Goal: Task Accomplishment & Management: Manage account settings

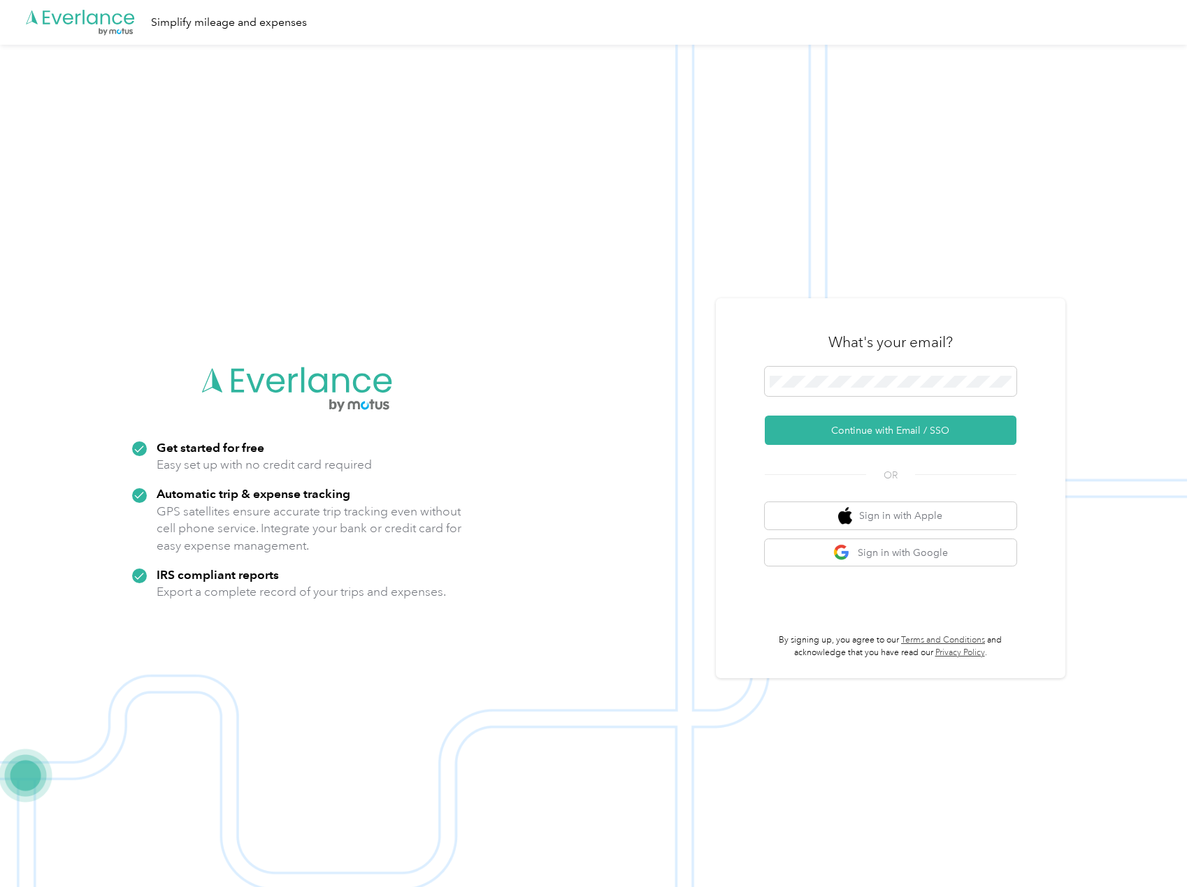
click at [873, 415] on form "Continue with Email / SSO" at bounding box center [890, 406] width 252 height 78
click at [873, 417] on button "Continue with Email / SSO" at bounding box center [890, 430] width 252 height 29
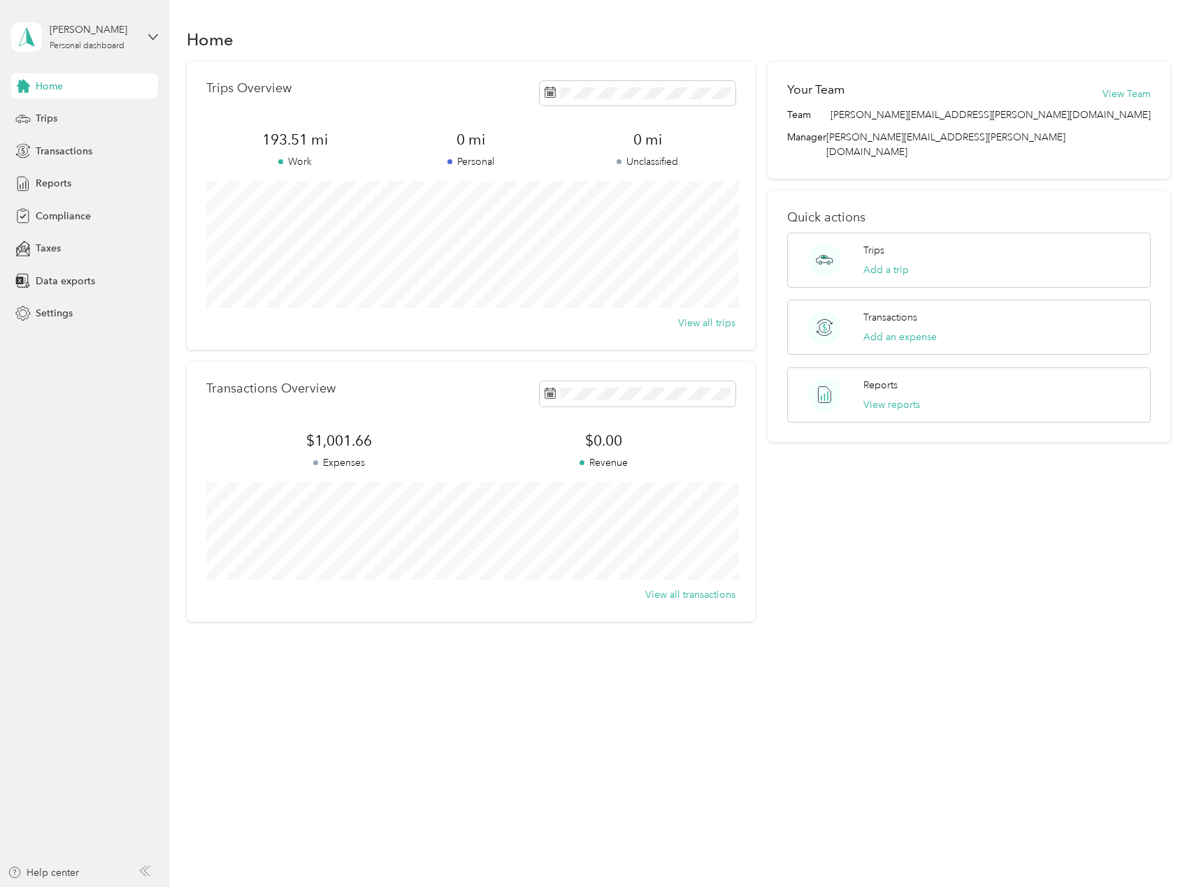
click at [448, 68] on div "Trips Overview 193.51 mi Work 0 mi Personal 0 mi Unclassified View all trips" at bounding box center [471, 205] width 568 height 289
click at [86, 123] on div "Trips" at bounding box center [84, 118] width 147 height 25
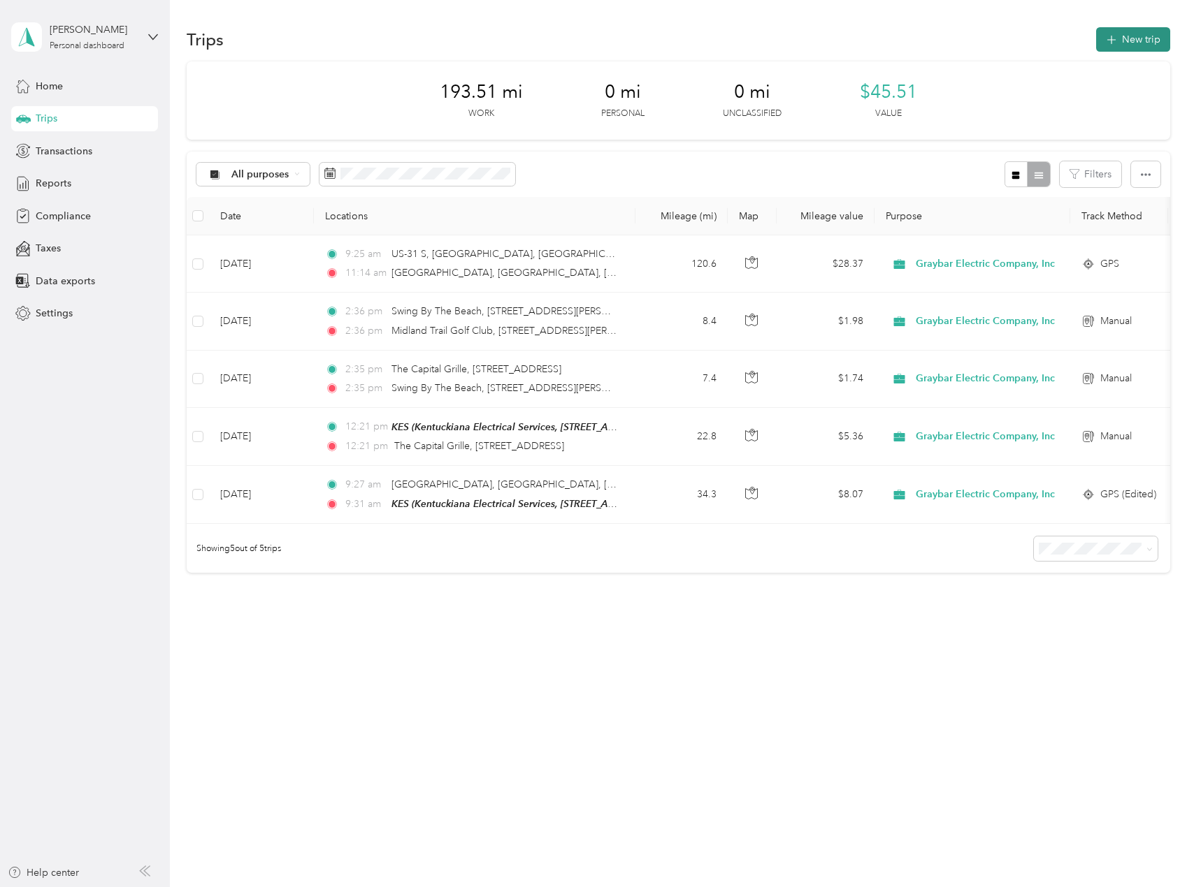
click at [1119, 45] on icon "button" at bounding box center [1111, 40] width 16 height 16
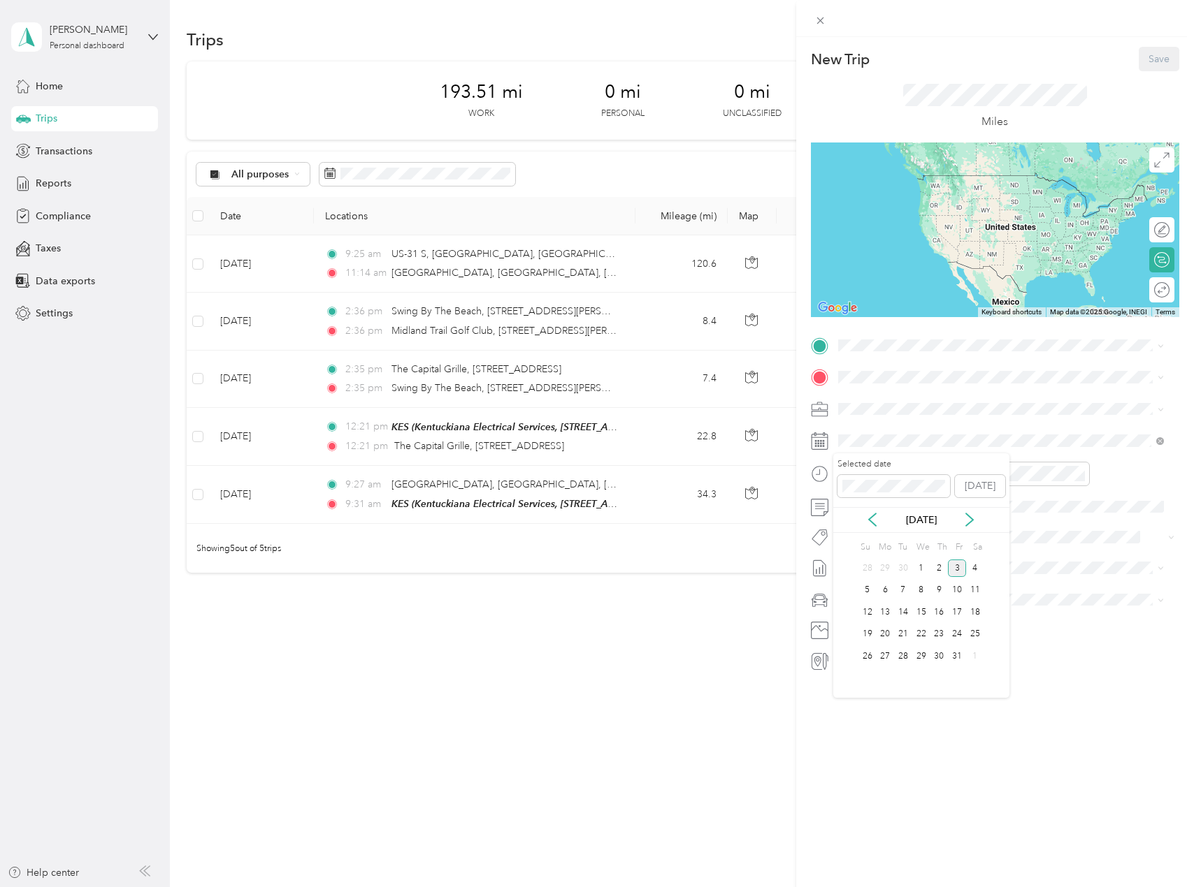
click at [860, 518] on div "[DATE]" at bounding box center [921, 520] width 176 height 15
click at [868, 519] on icon at bounding box center [872, 520] width 14 height 14
click at [963, 571] on div "5" at bounding box center [957, 568] width 18 height 17
click at [817, 471] on div at bounding box center [871, 474] width 120 height 24
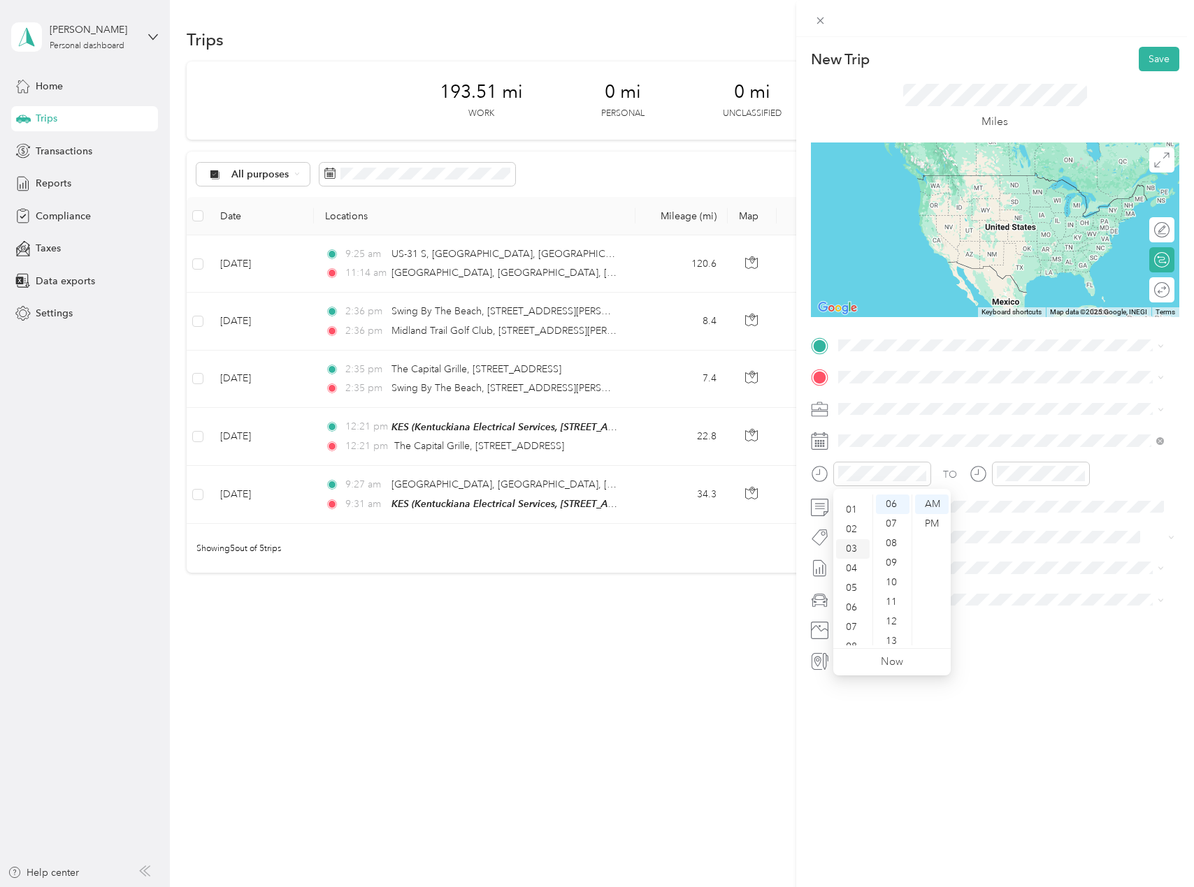
click at [856, 545] on div "03" at bounding box center [853, 549] width 34 height 20
click at [890, 557] on div "30" at bounding box center [893, 555] width 34 height 20
click at [922, 524] on div "PM" at bounding box center [932, 524] width 34 height 20
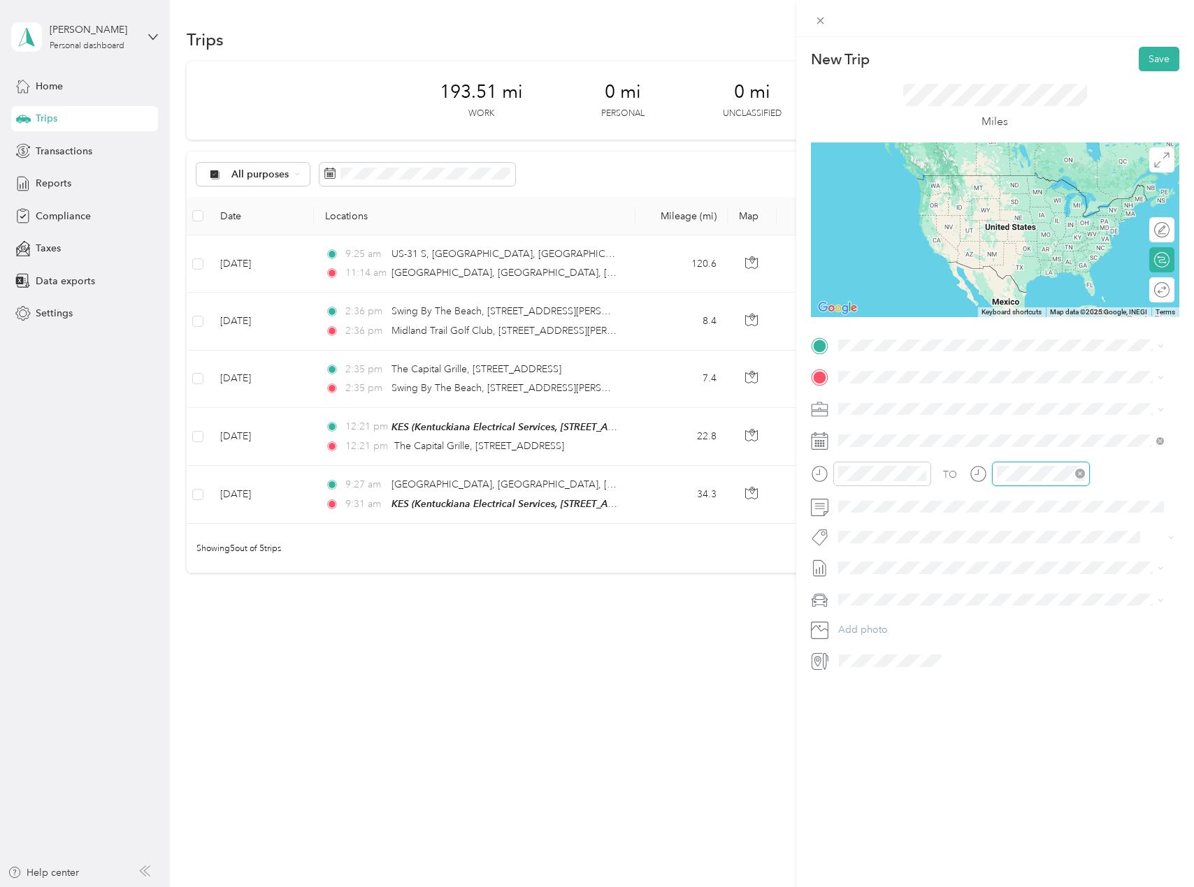
scroll to position [117, 0]
click at [1089, 521] on div "PM" at bounding box center [1090, 524] width 34 height 20
click at [1006, 520] on div "05" at bounding box center [1011, 519] width 34 height 20
click at [1138, 626] on button "Add photo" at bounding box center [1006, 631] width 346 height 20
click at [952, 729] on div "New Trip Save This trip cannot be edited because it is either under review, app…" at bounding box center [995, 480] width 398 height 887
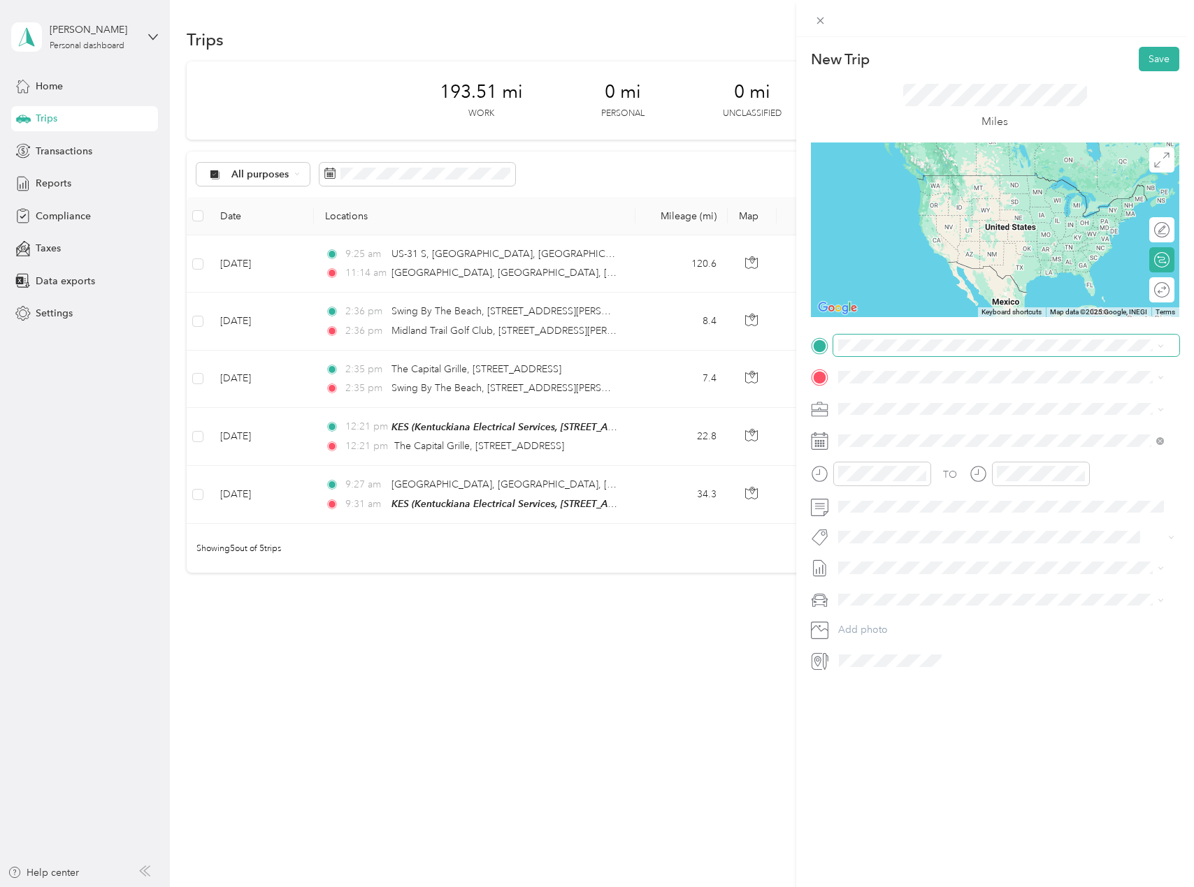
click at [904, 353] on span at bounding box center [1006, 346] width 346 height 22
drag, startPoint x: 566, startPoint y: 273, endPoint x: 436, endPoint y: 284, distance: 130.5
click at [436, 284] on div "New Trip Save This trip cannot be edited because it is either under review, app…" at bounding box center [597, 443] width 1194 height 887
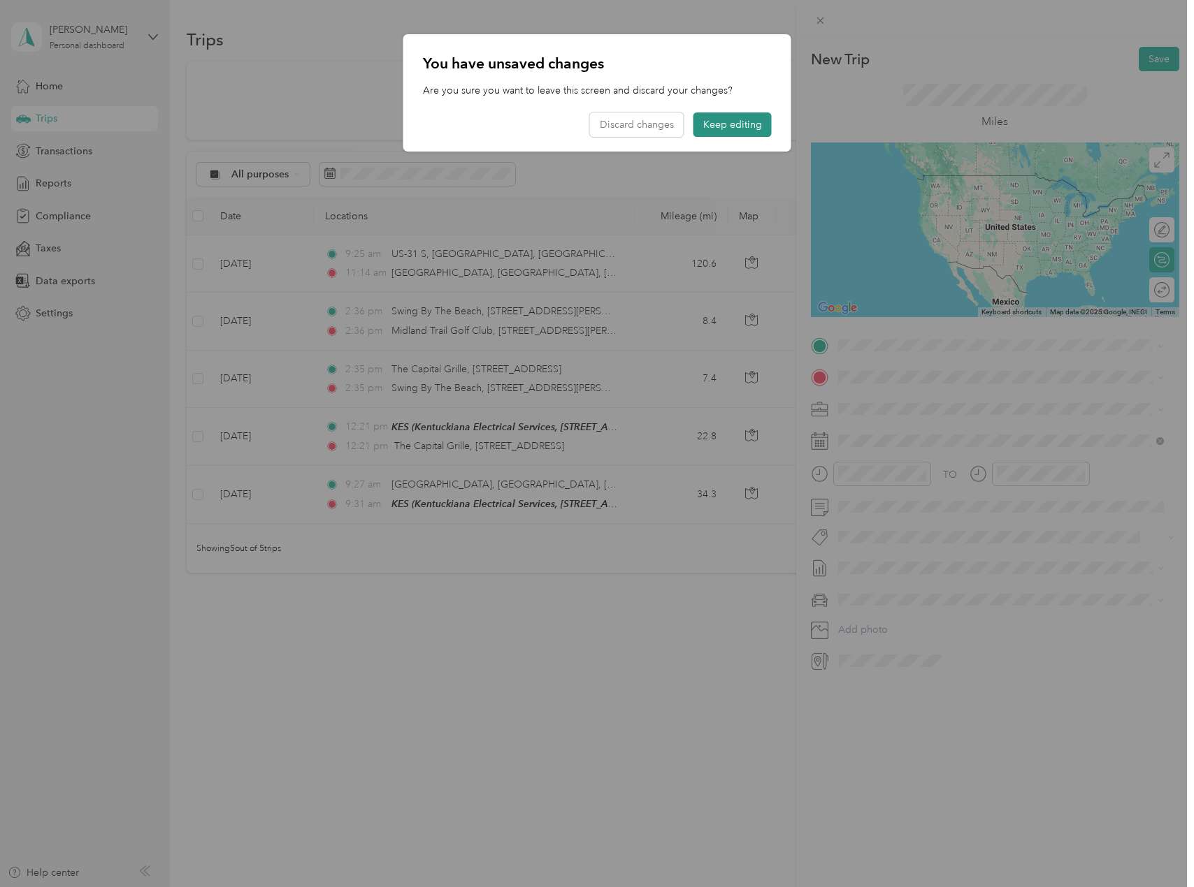
click at [715, 117] on button "Keep editing" at bounding box center [732, 125] width 78 height 24
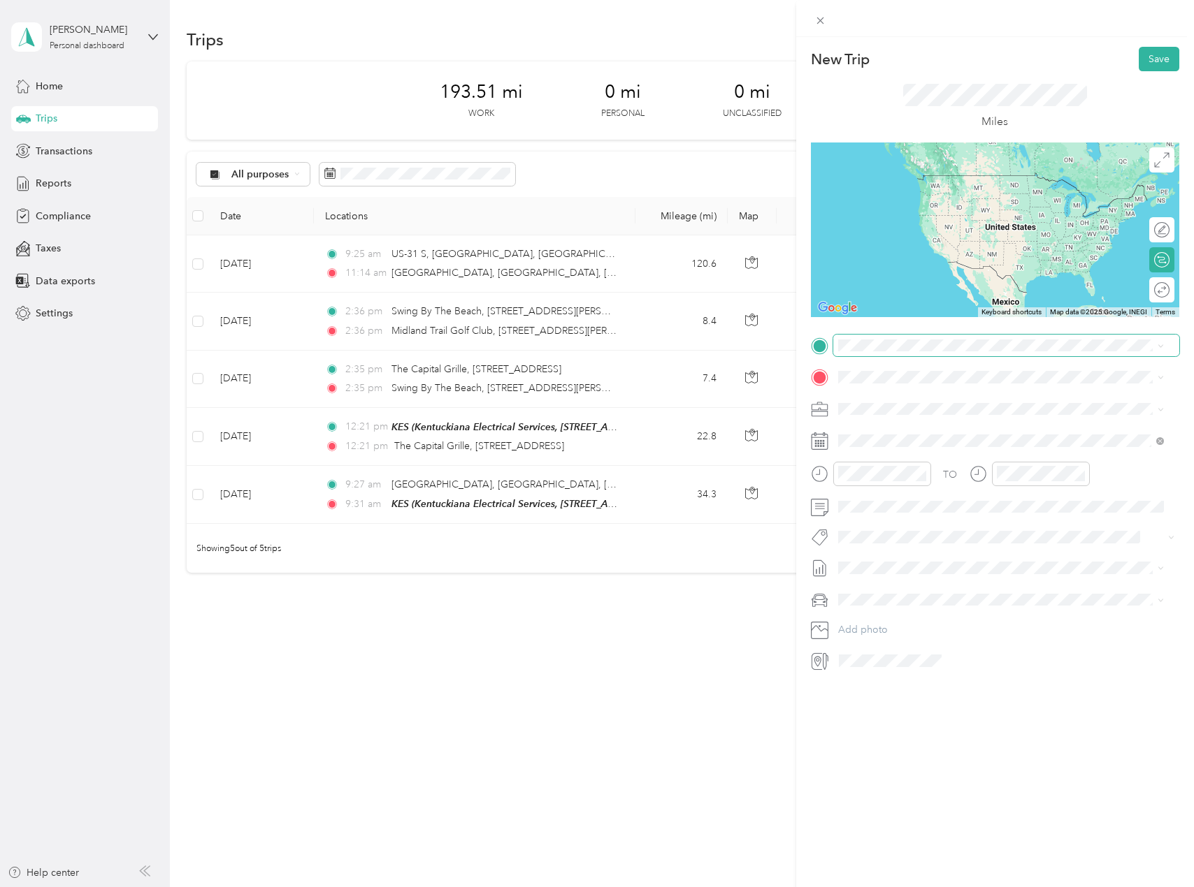
click at [893, 354] on span at bounding box center [1006, 346] width 346 height 22
click at [981, 395] on span "[GEOGRAPHIC_DATA][US_STATE], [GEOGRAPHIC_DATA]" at bounding box center [993, 396] width 258 height 13
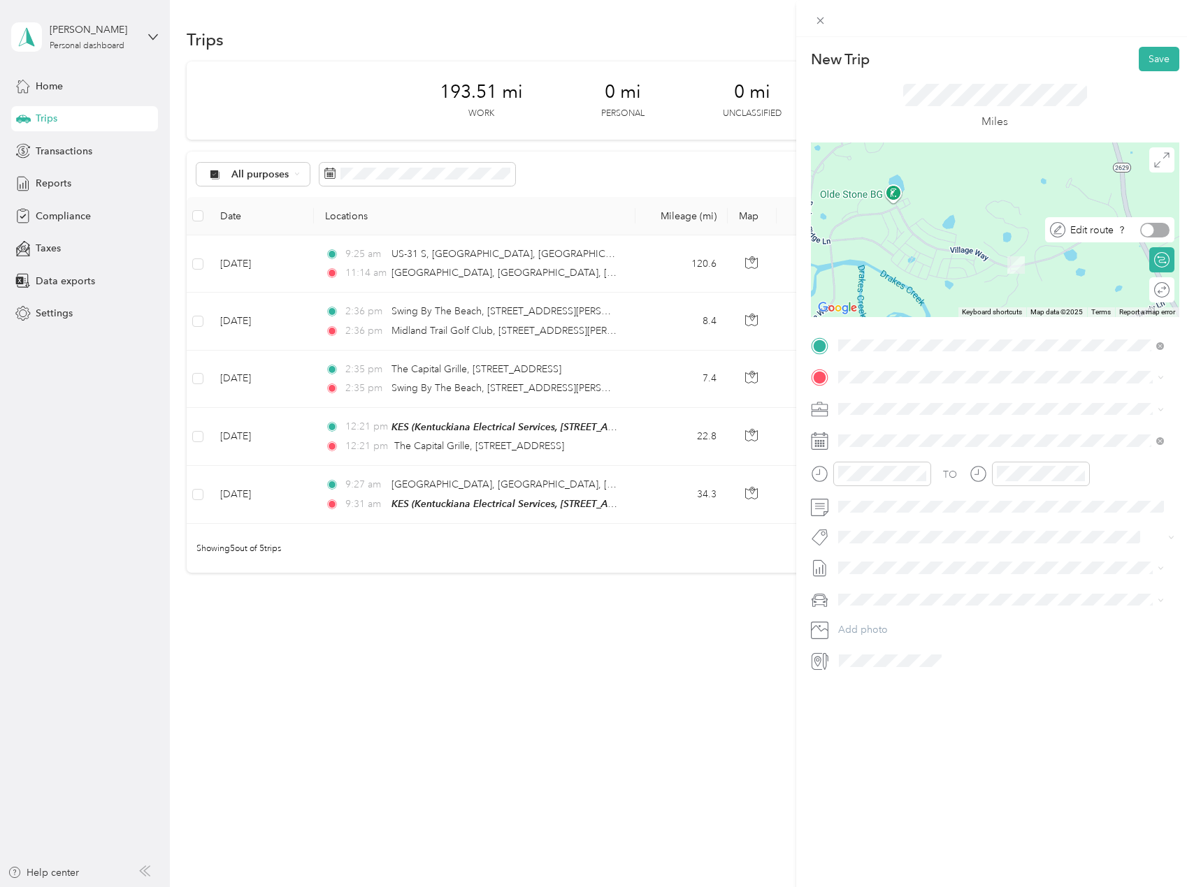
drag, startPoint x: 869, startPoint y: 242, endPoint x: 1092, endPoint y: 238, distance: 223.7
click at [1092, 238] on div "← Move left → Move right ↑ Move up ↓ Move down + Zoom in - Zoom out Home Jump l…" at bounding box center [995, 230] width 368 height 175
click at [913, 385] on span at bounding box center [1006, 377] width 346 height 22
click at [962, 435] on div "TEAM Graybar [GEOGRAPHIC_DATA], [GEOGRAPHIC_DATA]" at bounding box center [1011, 438] width 295 height 24
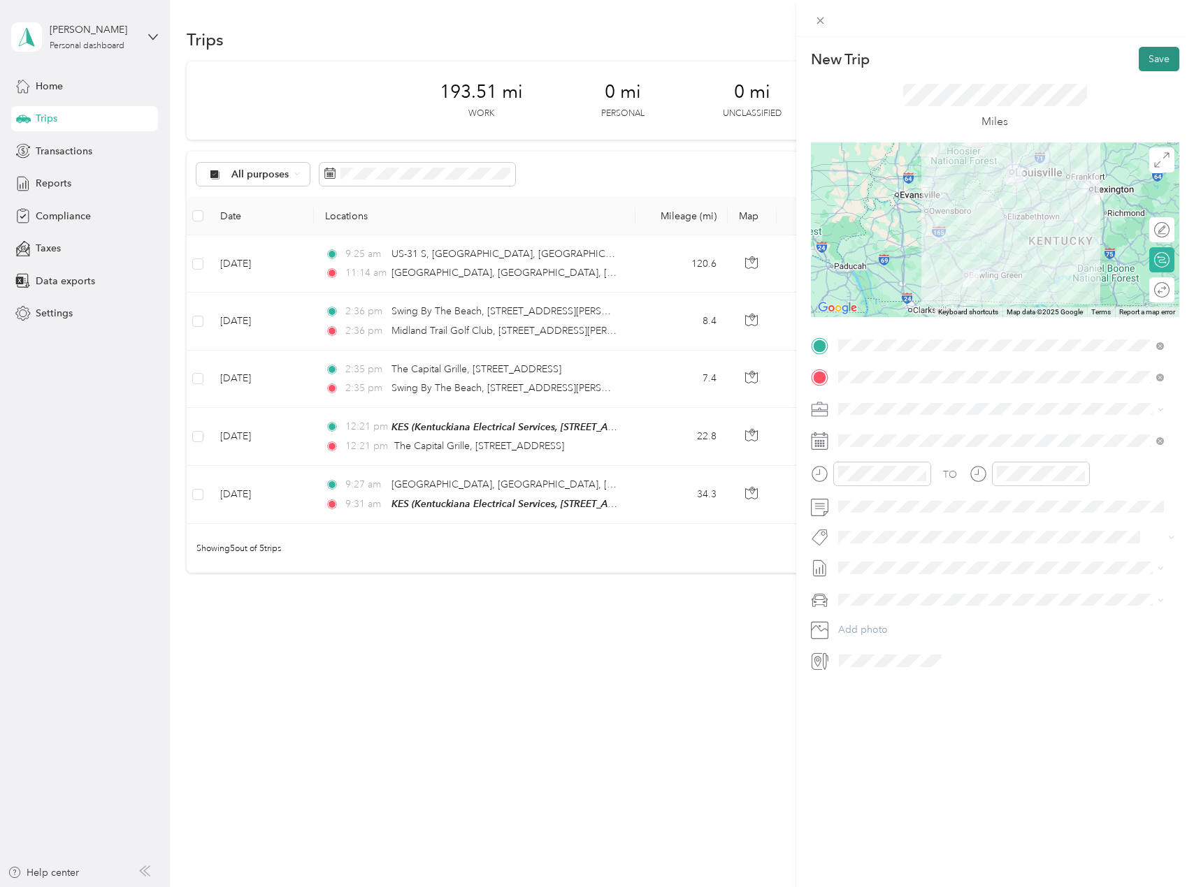
click at [1147, 62] on button "Save" at bounding box center [1158, 59] width 41 height 24
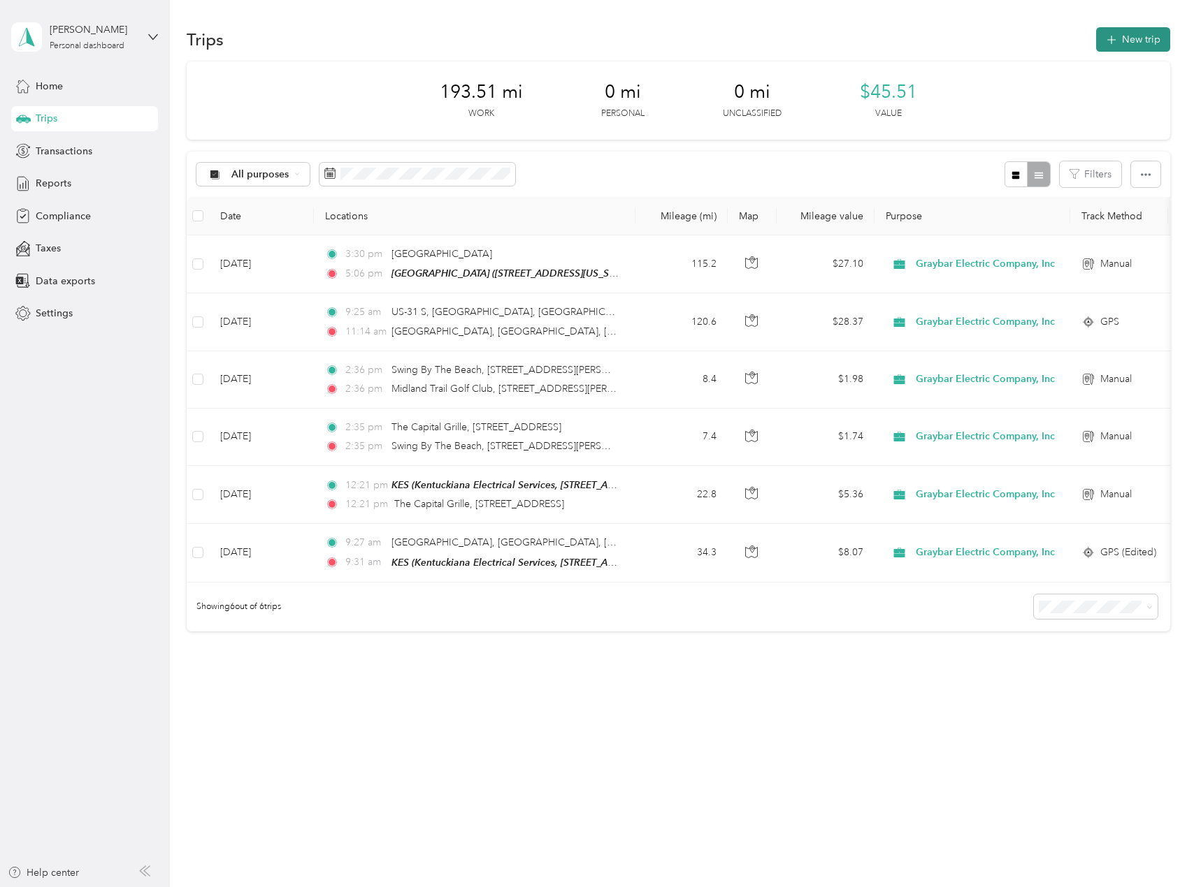
click at [1135, 38] on button "New trip" at bounding box center [1133, 39] width 74 height 24
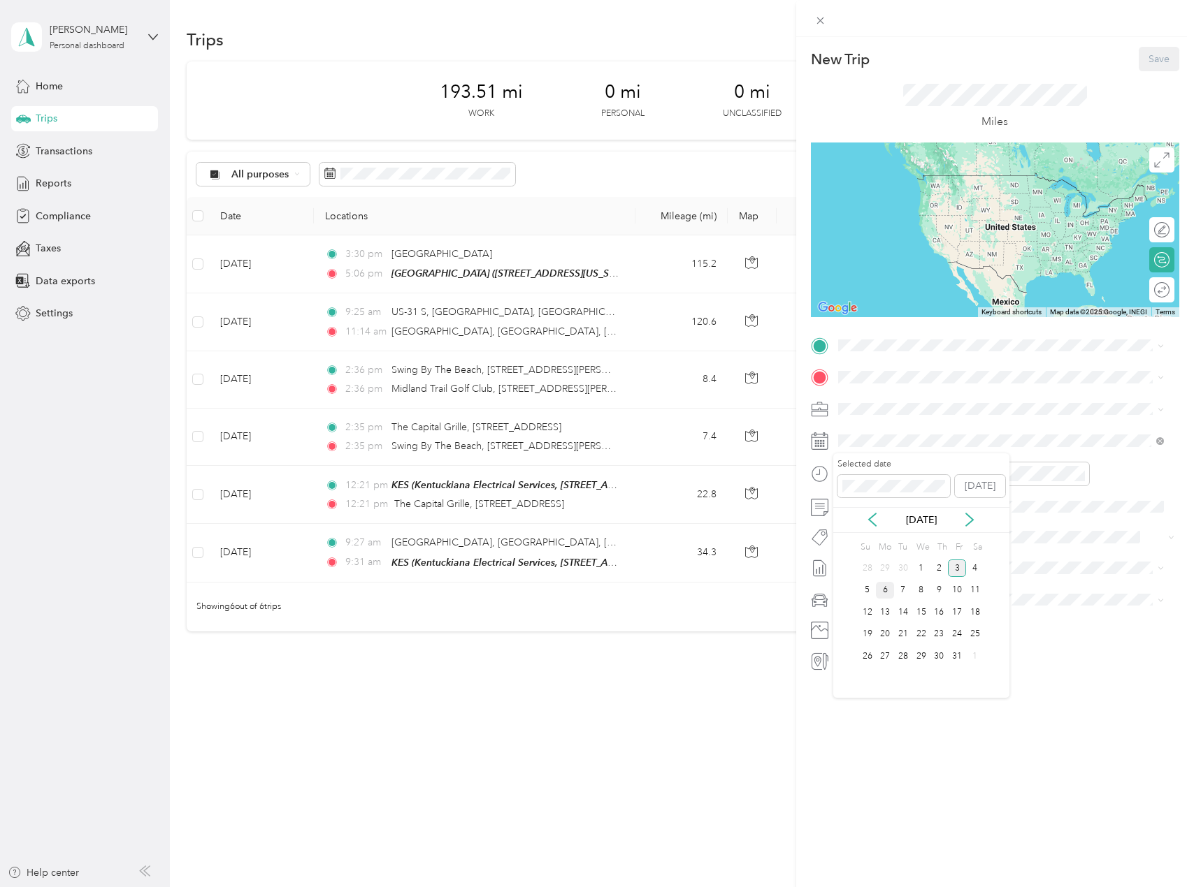
click at [888, 597] on div "6" at bounding box center [885, 590] width 18 height 17
click at [915, 448] on span at bounding box center [1006, 441] width 346 height 22
click at [873, 516] on div "[DATE]" at bounding box center [921, 520] width 176 height 15
click at [872, 516] on icon at bounding box center [872, 520] width 7 height 13
click at [883, 585] on div "8" at bounding box center [885, 590] width 18 height 17
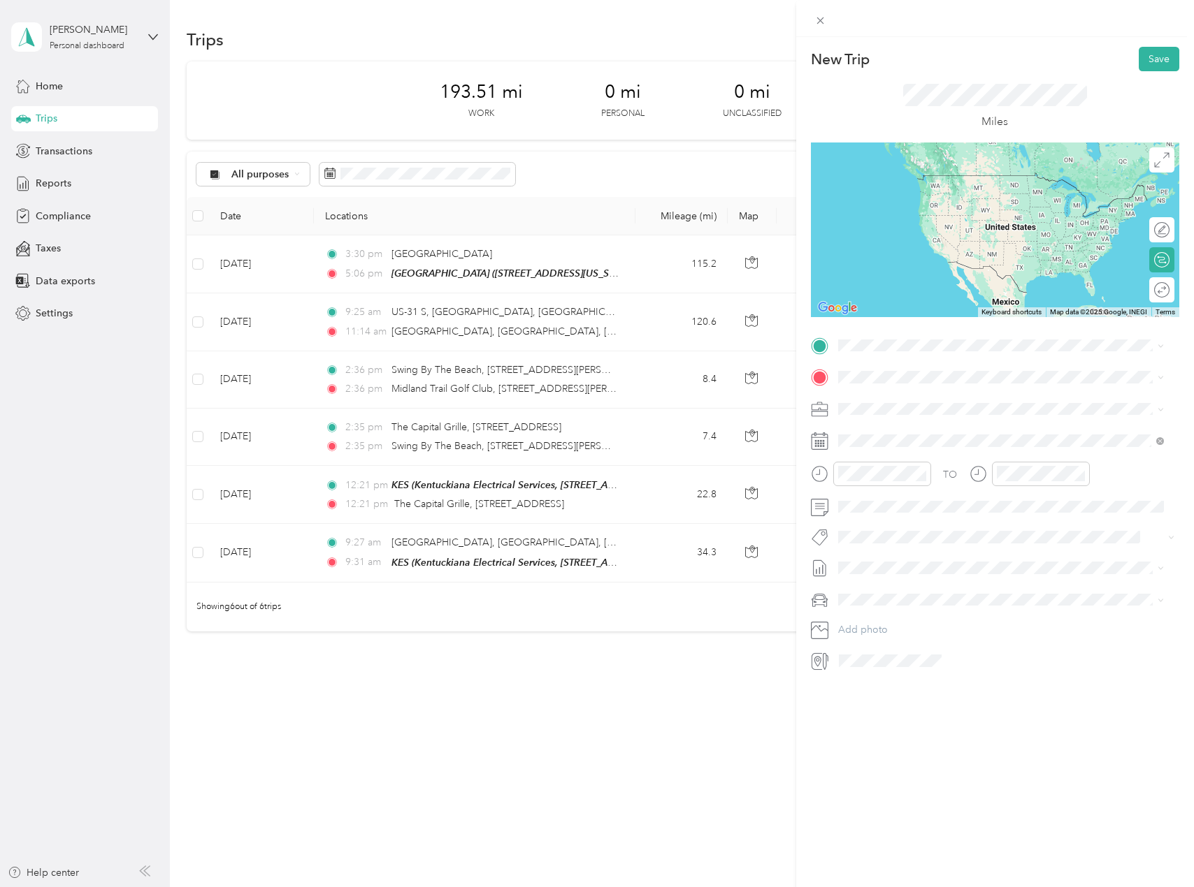
click at [642, 742] on div "New Trip Save This trip cannot be edited because it is either under review, app…" at bounding box center [597, 443] width 1194 height 887
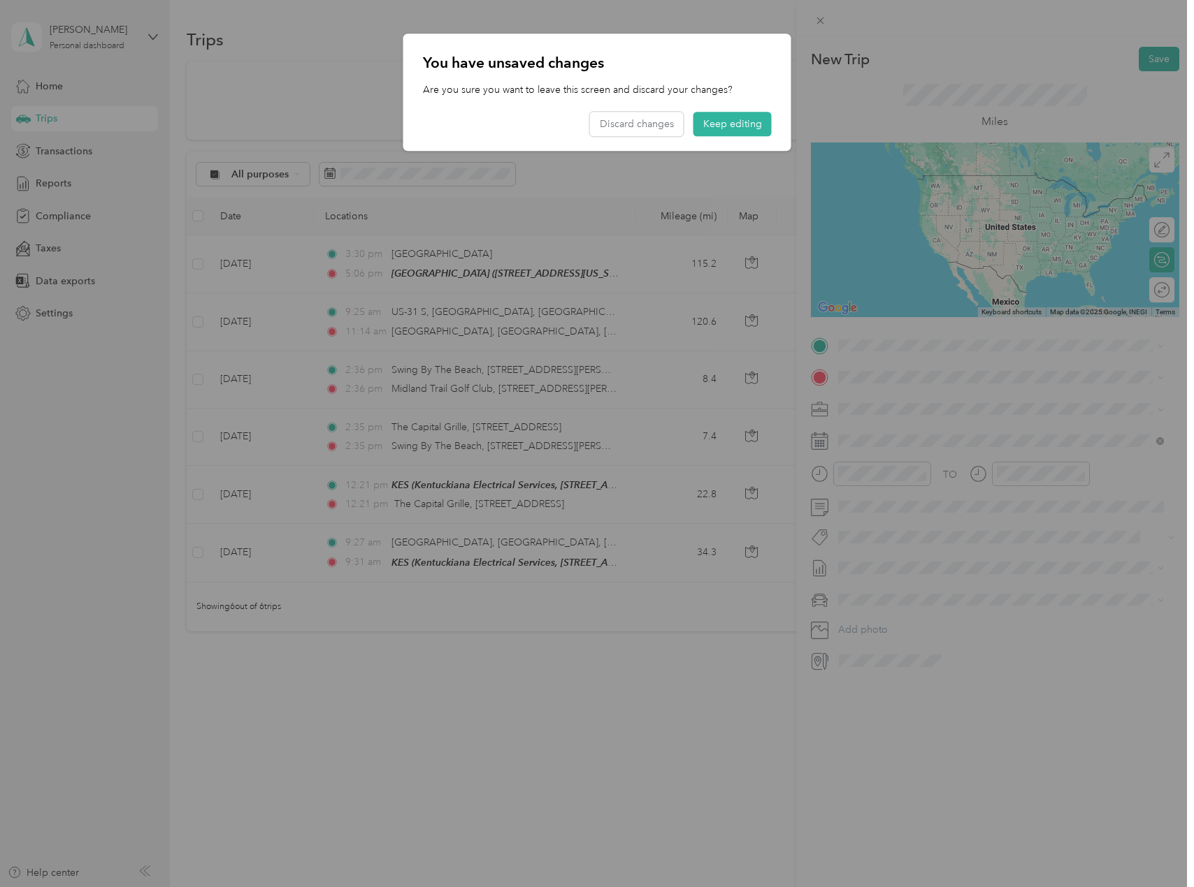
click at [647, 724] on div at bounding box center [597, 443] width 1194 height 887
click at [722, 128] on button "Keep editing" at bounding box center [732, 125] width 78 height 24
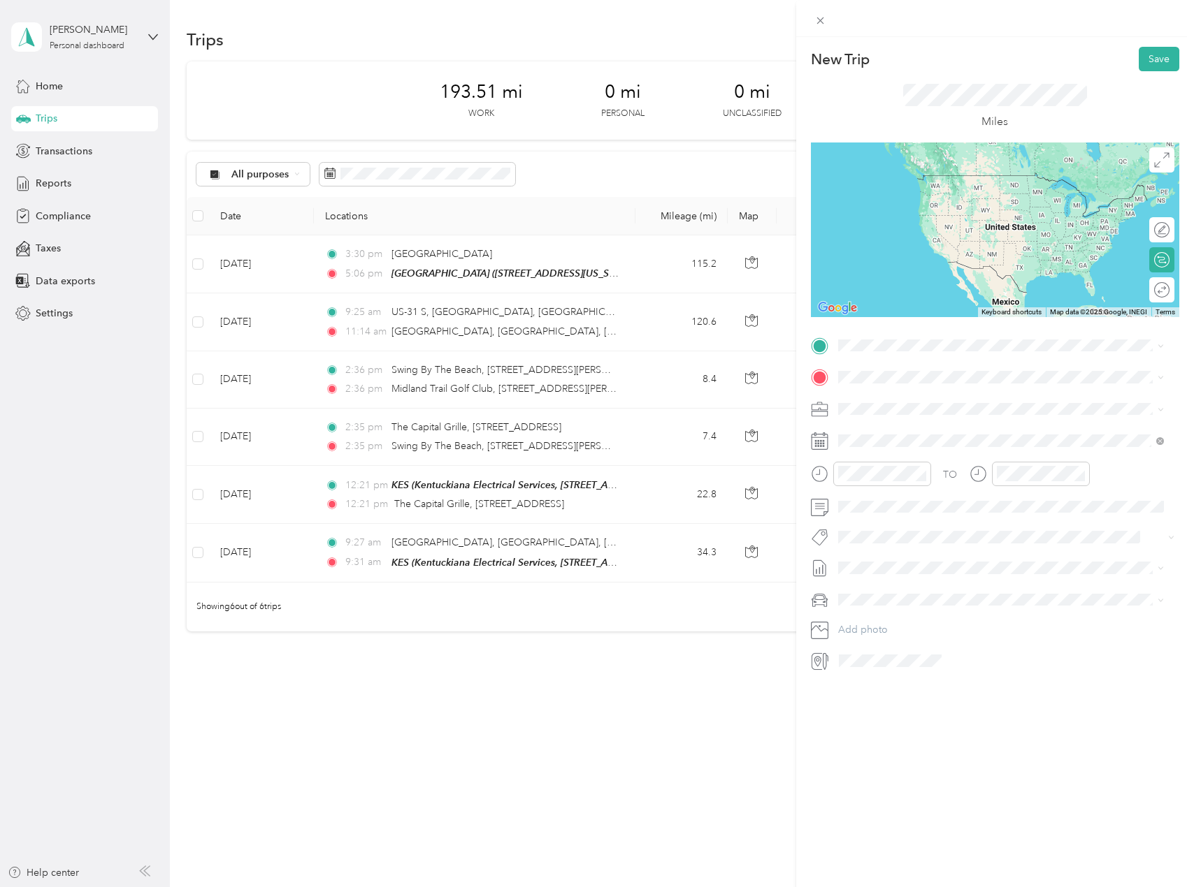
click at [648, 39] on div "New Trip Save This trip cannot be edited because it is either under review, app…" at bounding box center [597, 443] width 1194 height 887
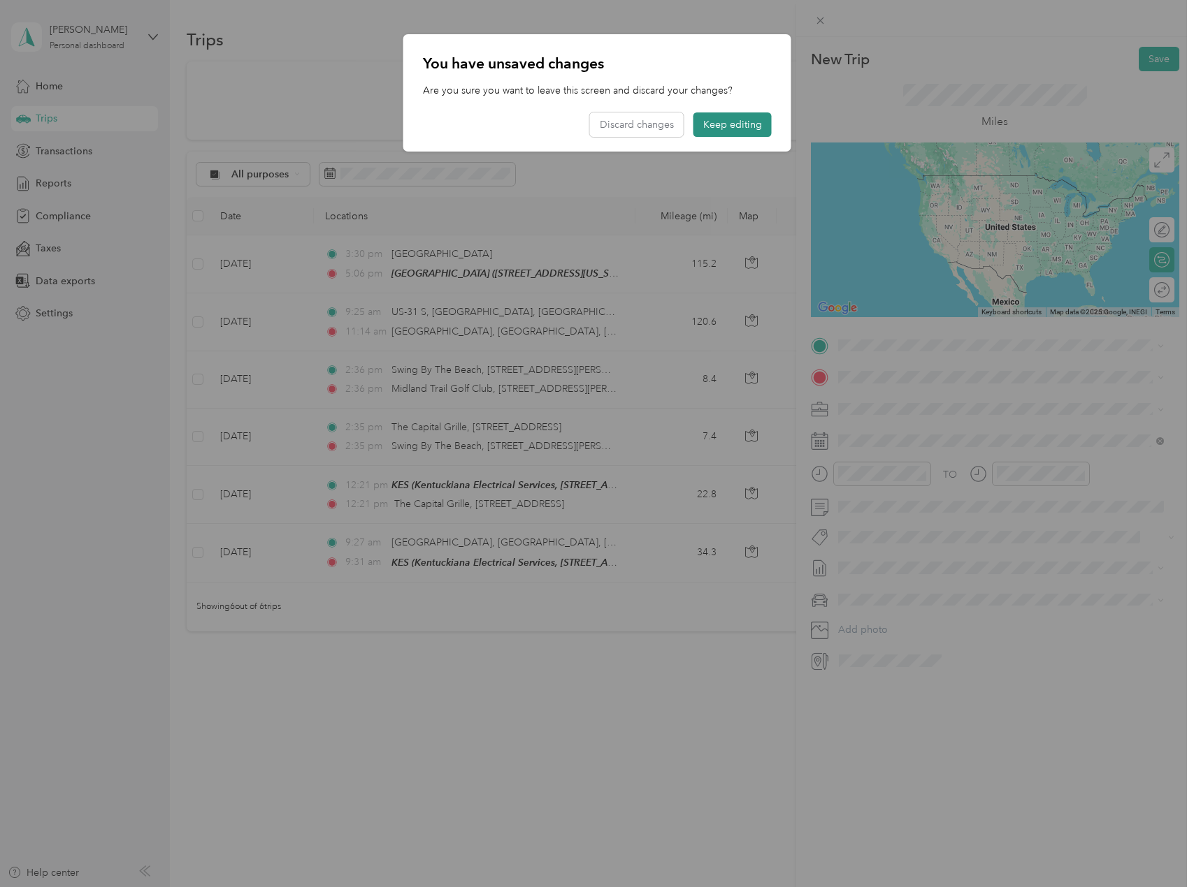
click at [702, 119] on button "Keep editing" at bounding box center [732, 125] width 78 height 24
